Goal: Transaction & Acquisition: Purchase product/service

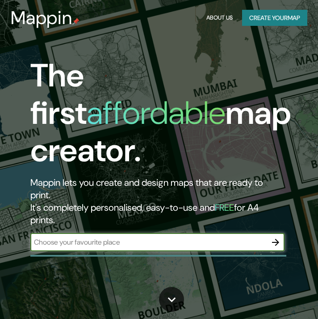
click at [140, 237] on input "text" at bounding box center [148, 242] width 236 height 10
type input "[GEOGRAPHIC_DATA]"
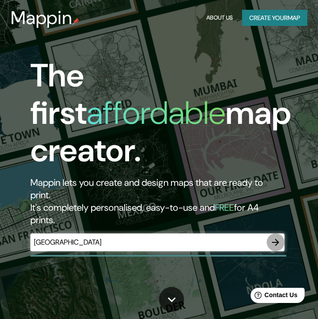
click at [278, 237] on icon "button" at bounding box center [275, 242] width 11 height 11
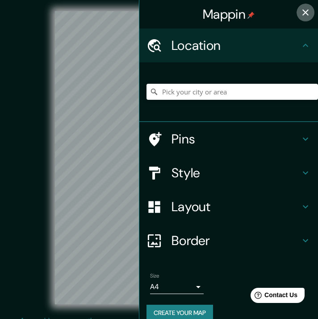
click at [300, 15] on icon "button" at bounding box center [305, 12] width 11 height 11
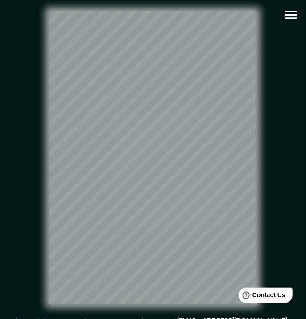
click at [306, 166] on html "Mappin Location Pins Style Layout Border Choose a border. Hint : you can make l…" at bounding box center [153, 159] width 306 height 319
click at [288, 15] on icon "button" at bounding box center [291, 15] width 12 height 8
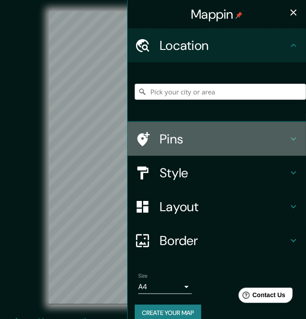
click at [226, 148] on div "Pins" at bounding box center [217, 139] width 178 height 34
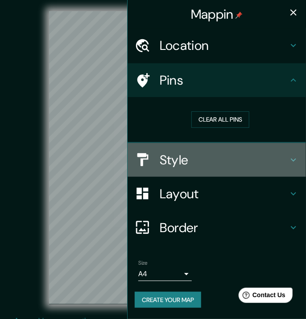
click at [226, 156] on h4 "Style" at bounding box center [224, 160] width 128 height 16
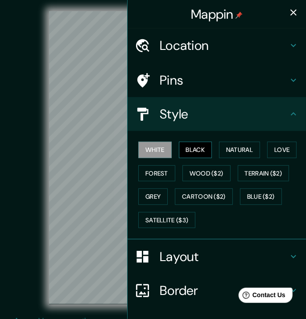
click at [190, 151] on button "Black" at bounding box center [195, 150] width 33 height 17
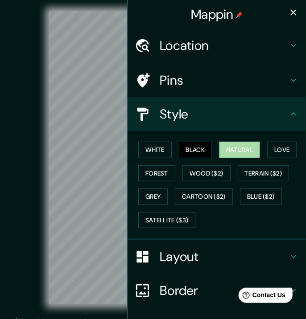
click at [243, 149] on button "Natural" at bounding box center [239, 150] width 41 height 17
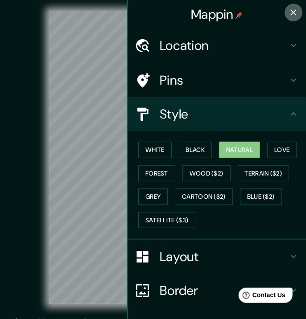
click at [288, 12] on icon "button" at bounding box center [293, 12] width 11 height 11
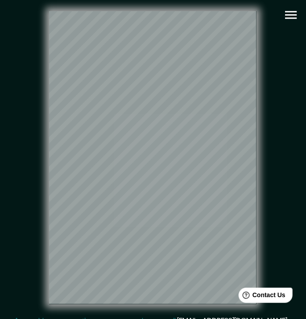
click at [268, 137] on div "© Mapbox © OpenStreetMap Improve this map" at bounding box center [152, 157] width 275 height 287
click at [306, 246] on html "Mappin Location Pins Style White Black Natural Love Forest Wood ($2) Terrain ($…" at bounding box center [153, 159] width 306 height 319
click at [291, 16] on icon "button" at bounding box center [291, 15] width 16 height 16
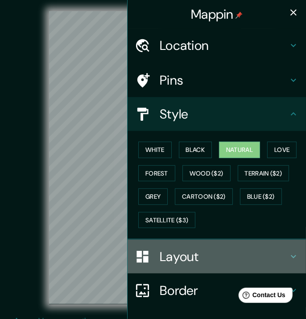
click at [190, 256] on h4 "Layout" at bounding box center [224, 257] width 128 height 16
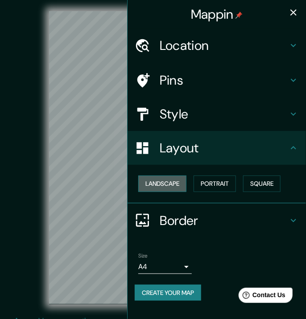
click at [162, 177] on button "Landscape" at bounding box center [162, 184] width 48 height 17
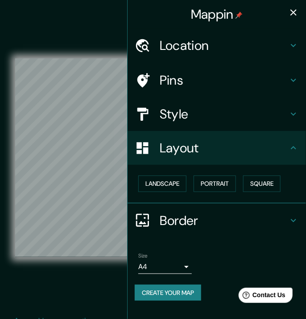
click at [296, 145] on icon at bounding box center [293, 148] width 11 height 11
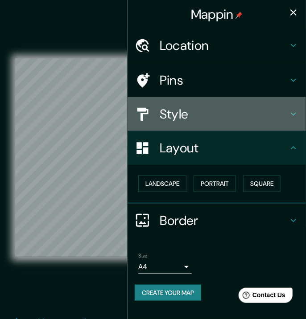
click at [298, 119] on div "Style" at bounding box center [217, 114] width 178 height 34
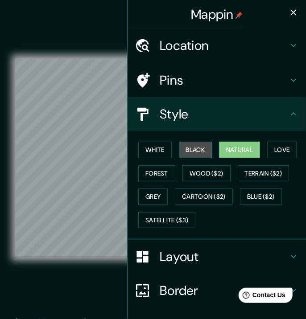
click at [186, 148] on button "Black" at bounding box center [195, 150] width 33 height 17
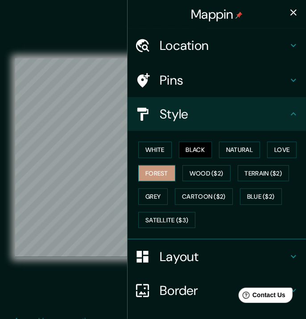
click at [155, 172] on button "Forest" at bounding box center [156, 173] width 37 height 17
click at [194, 149] on button "Black" at bounding box center [195, 150] width 33 height 17
click at [290, 14] on icon "button" at bounding box center [293, 12] width 6 height 6
